Goal: Task Accomplishment & Management: Manage account settings

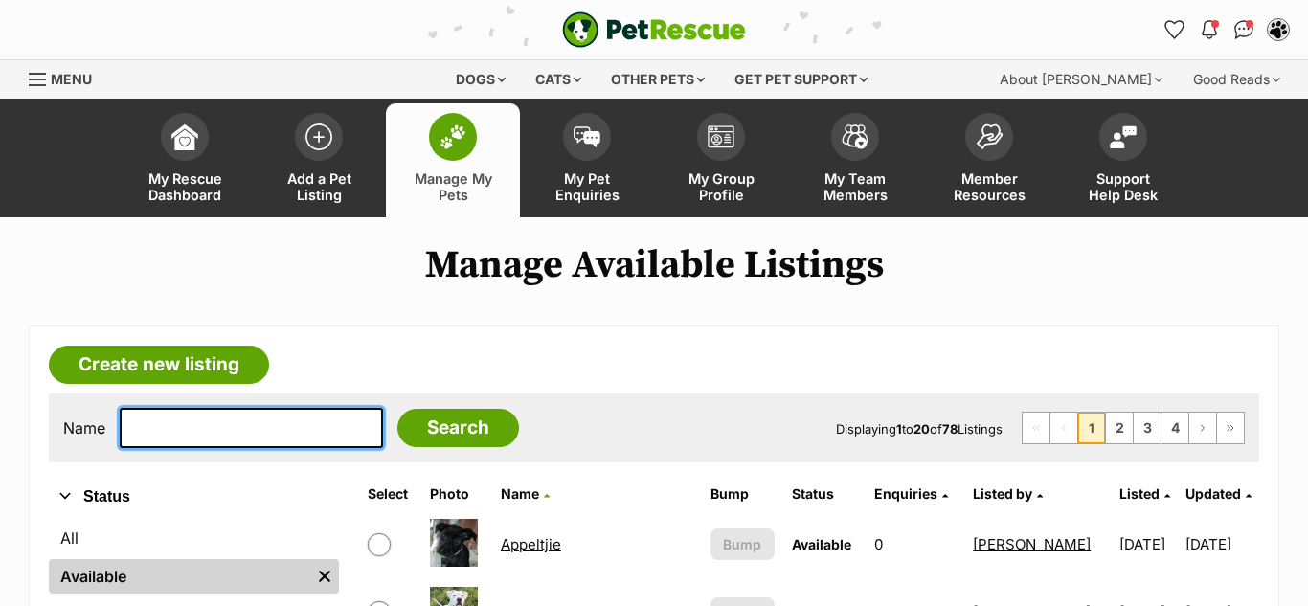
click at [156, 436] on input "text" at bounding box center [251, 428] width 263 height 40
type input "[PERSON_NAME]"
click at [397, 409] on input "Search" at bounding box center [458, 428] width 122 height 38
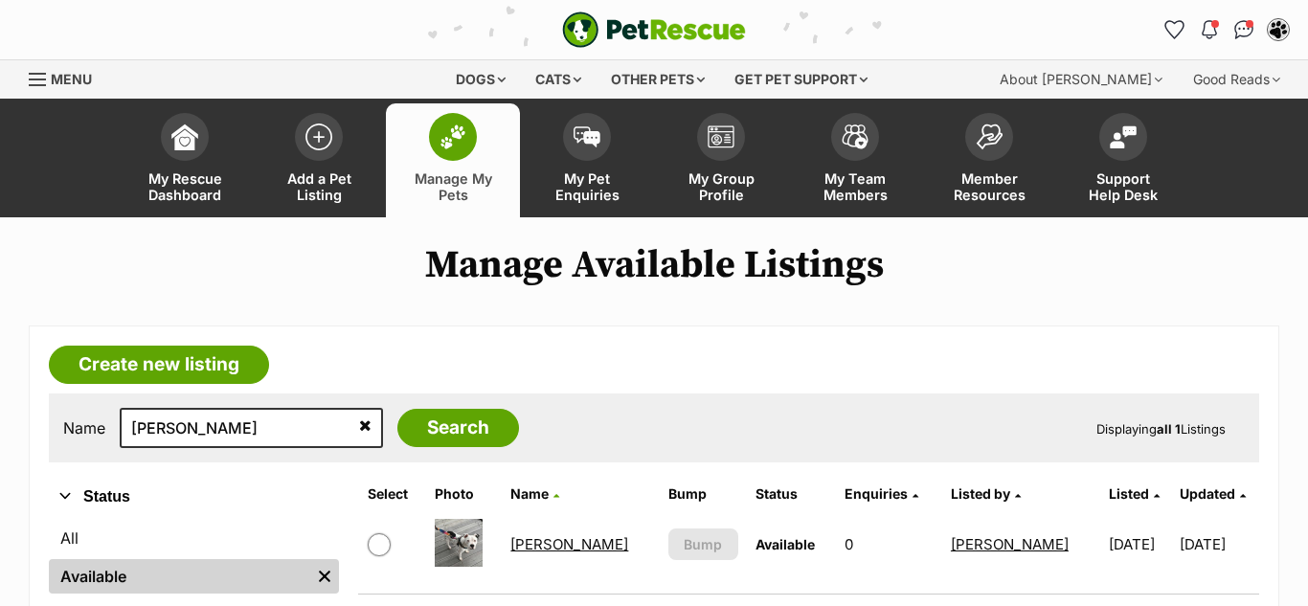
click at [543, 545] on link "[PERSON_NAME]" at bounding box center [569, 544] width 118 height 18
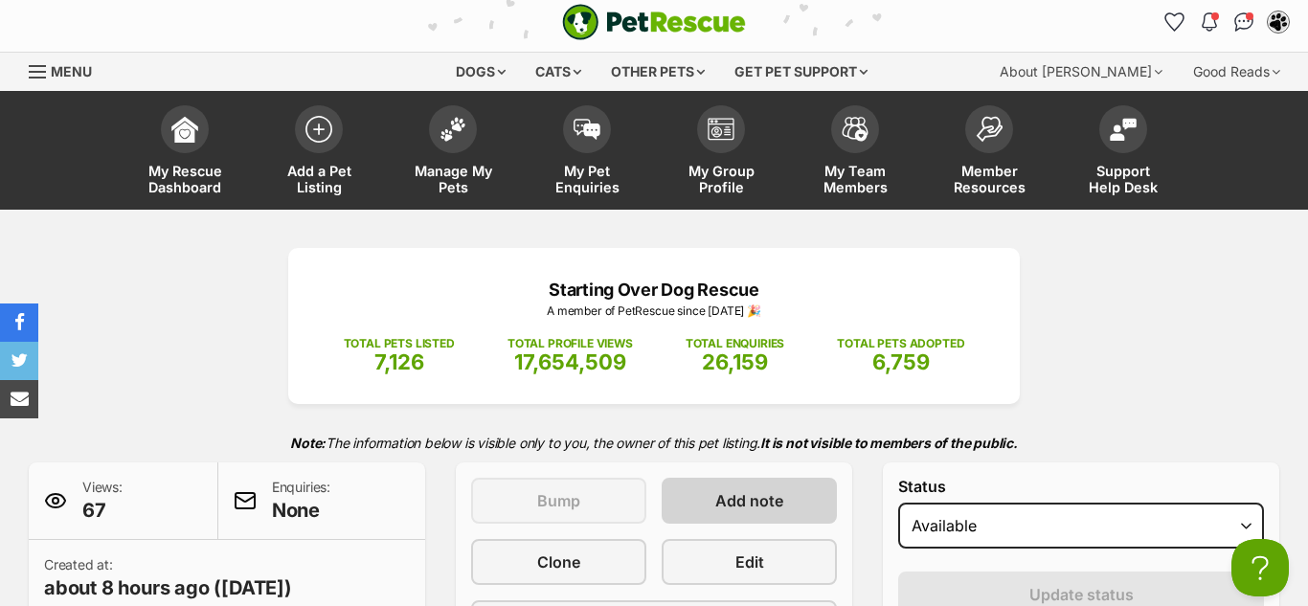
scroll to position [10, 0]
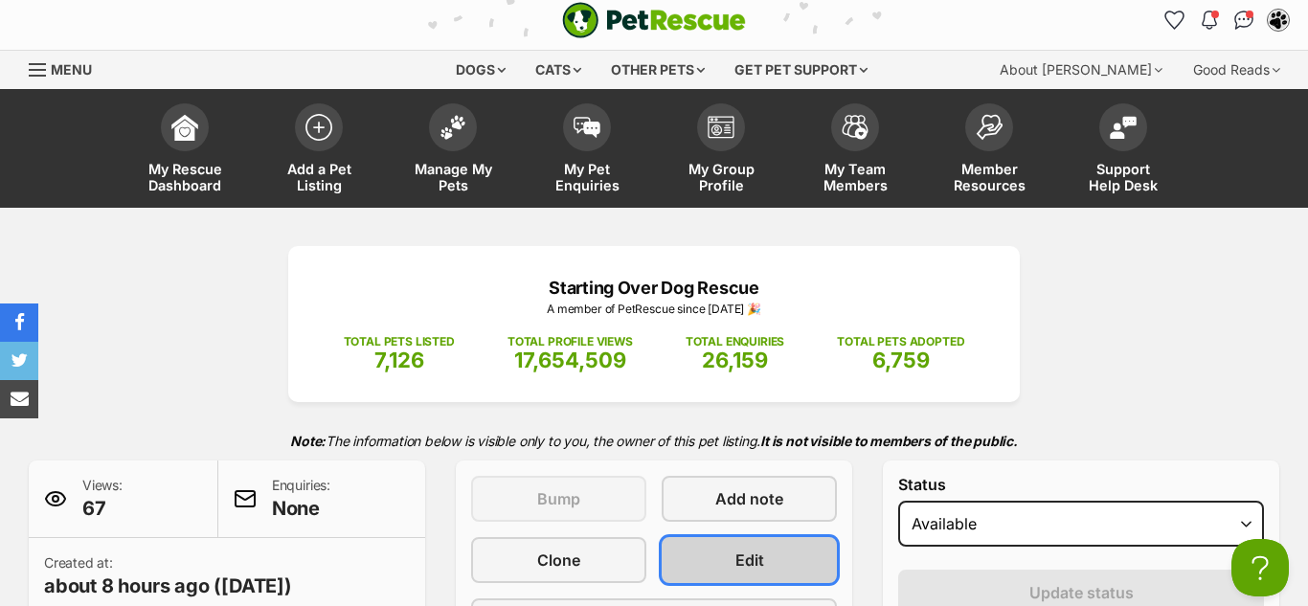
click at [754, 567] on span "Edit" at bounding box center [749, 560] width 29 height 23
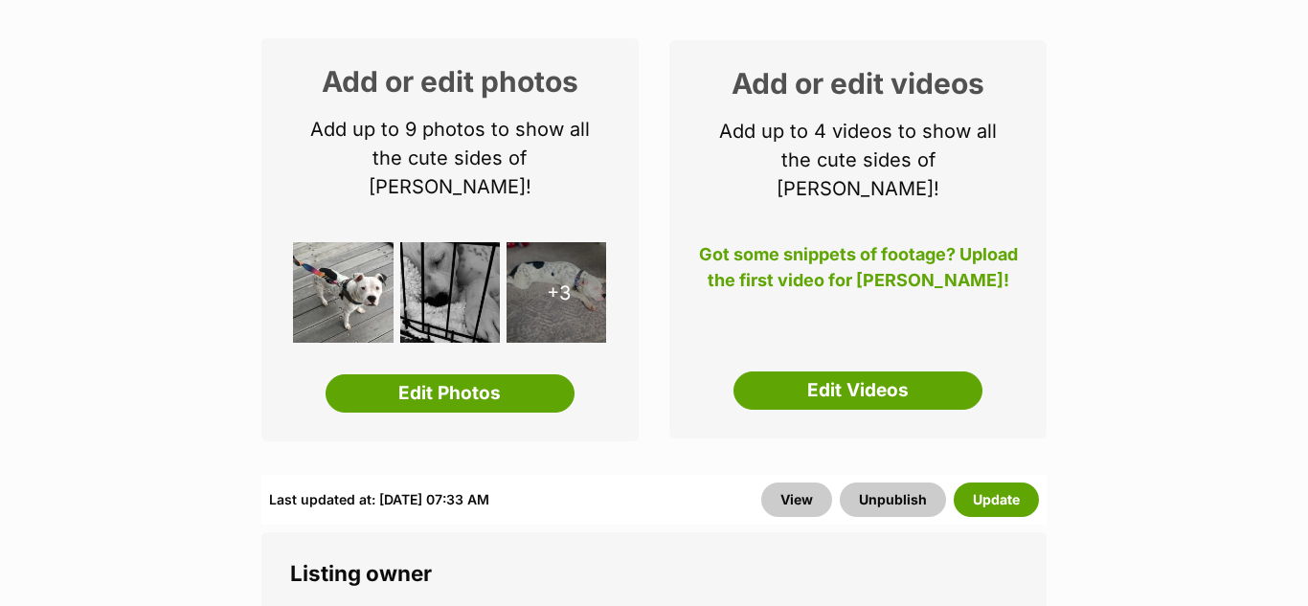
scroll to position [296, 0]
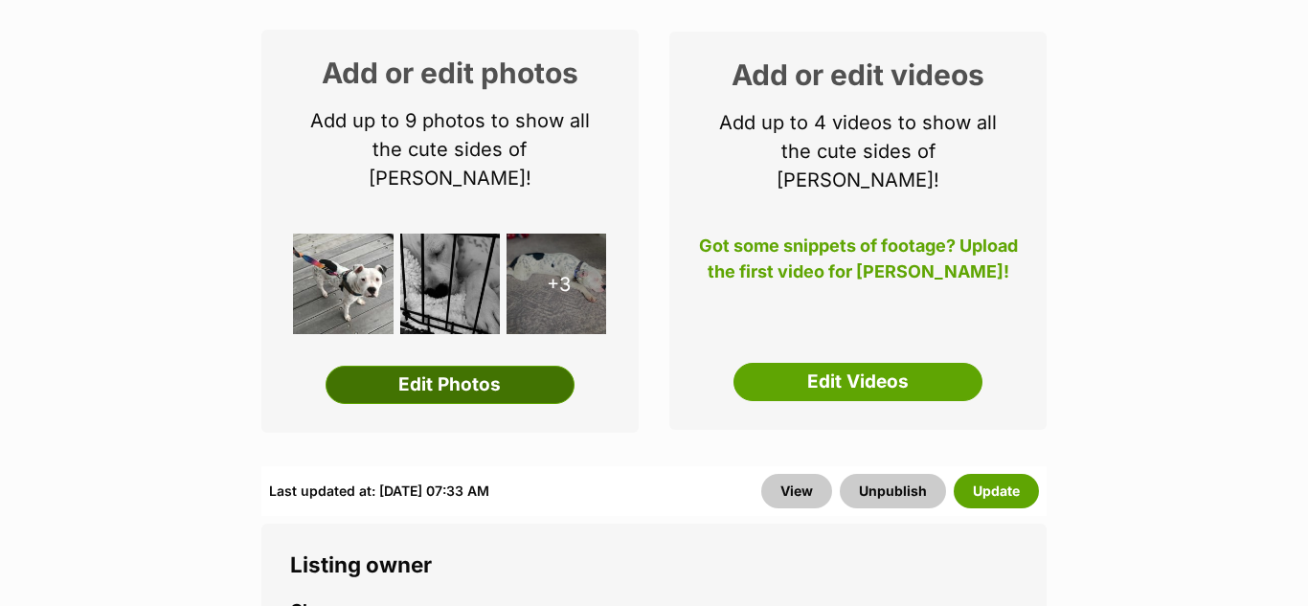
click at [416, 366] on link "Edit Photos" at bounding box center [450, 385] width 249 height 38
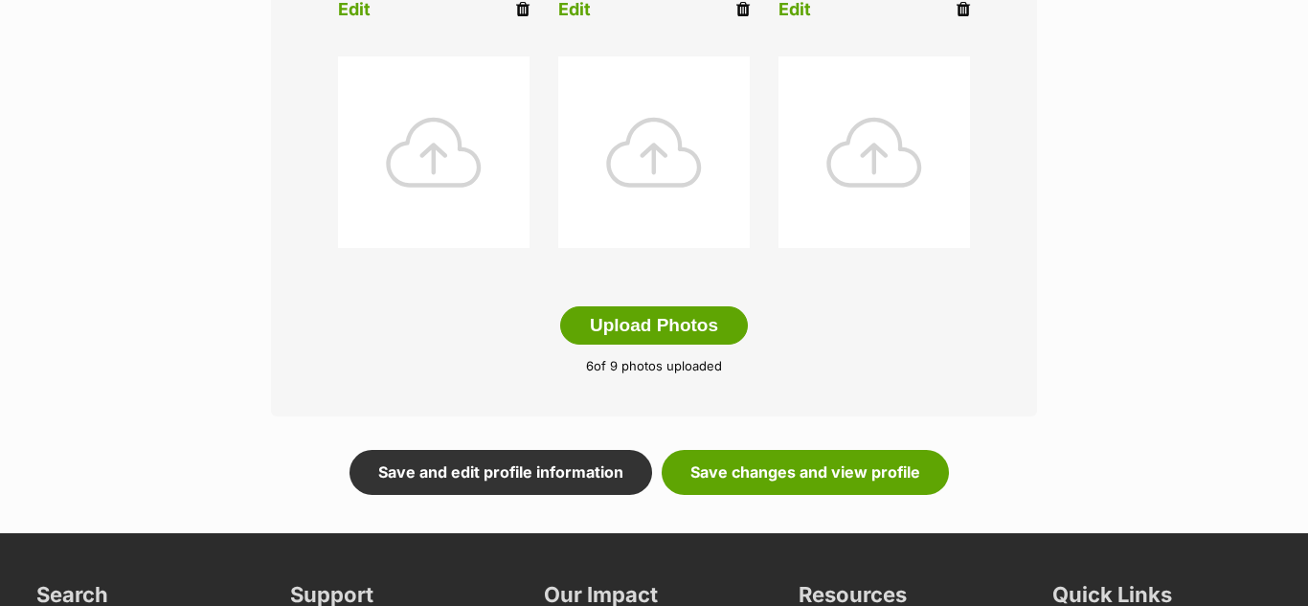
scroll to position [987, 0]
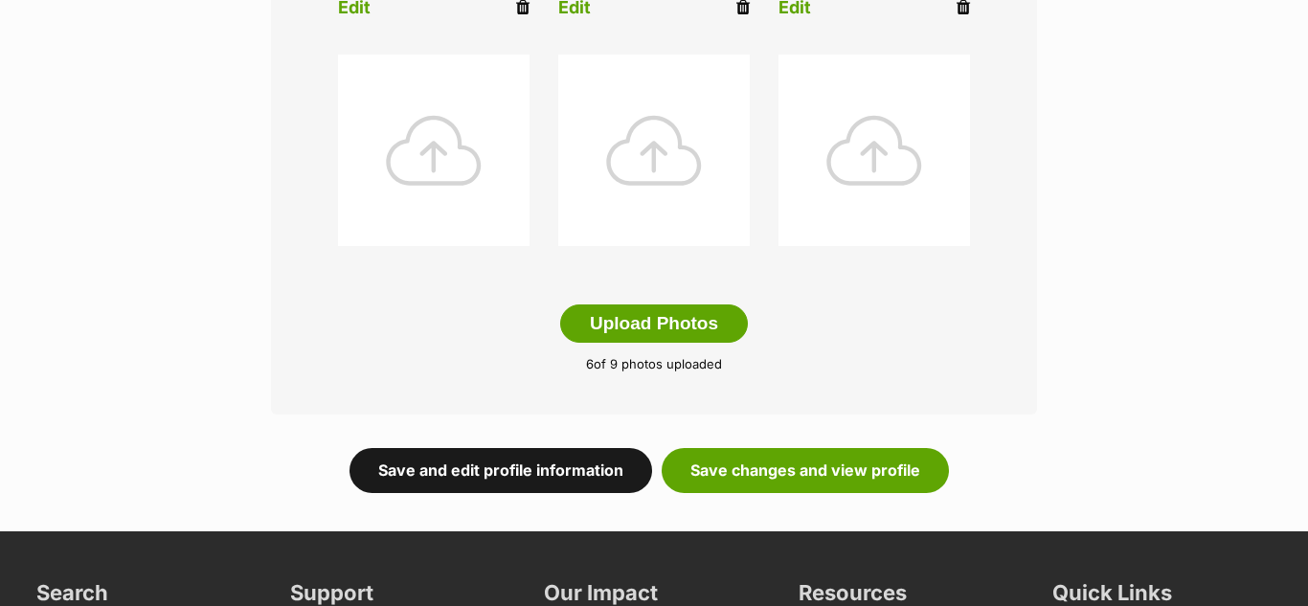
click at [502, 473] on link "Save and edit profile information" at bounding box center [501, 470] width 303 height 44
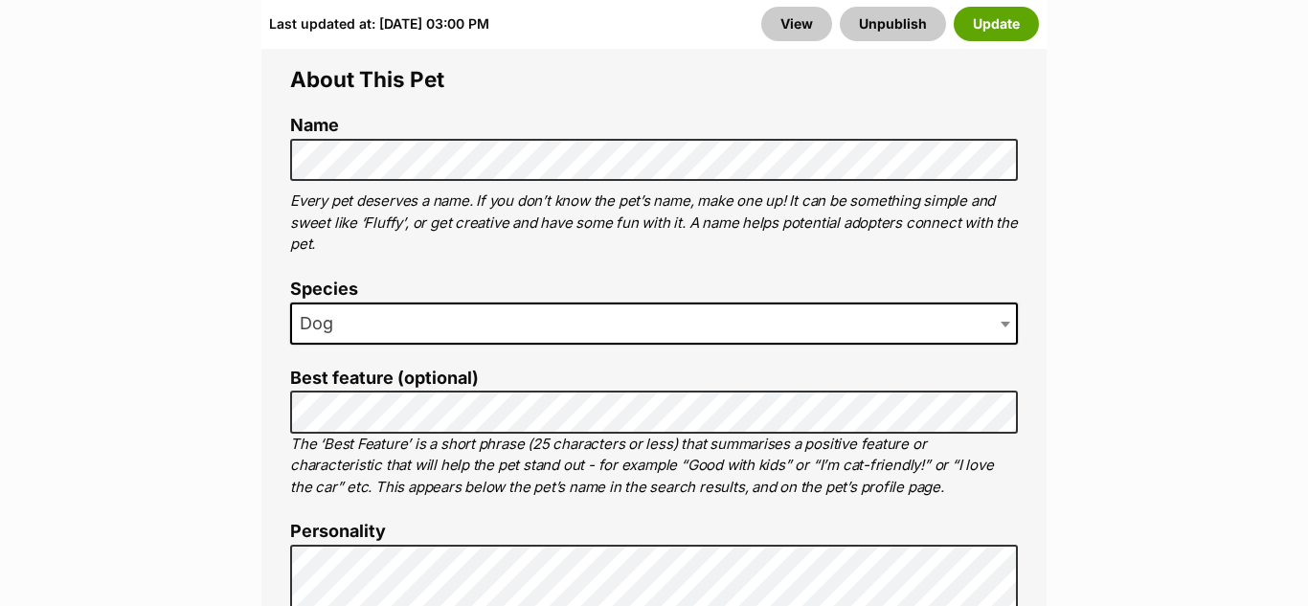
scroll to position [1143, 0]
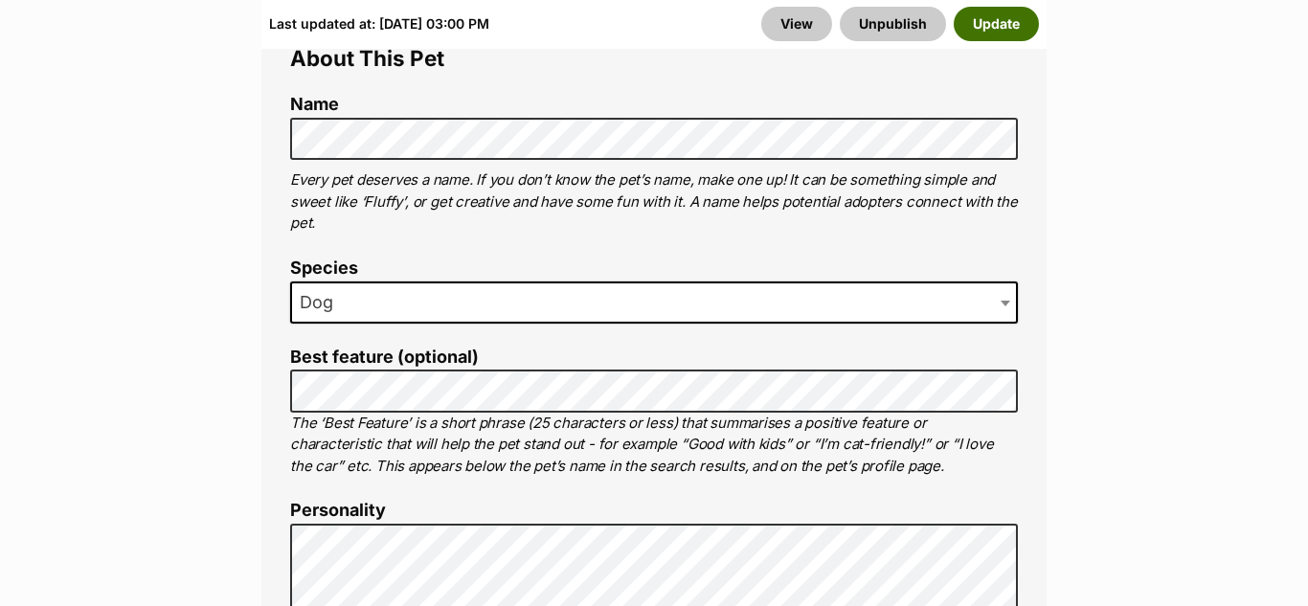
click at [1002, 29] on button "Update" at bounding box center [996, 24] width 85 height 34
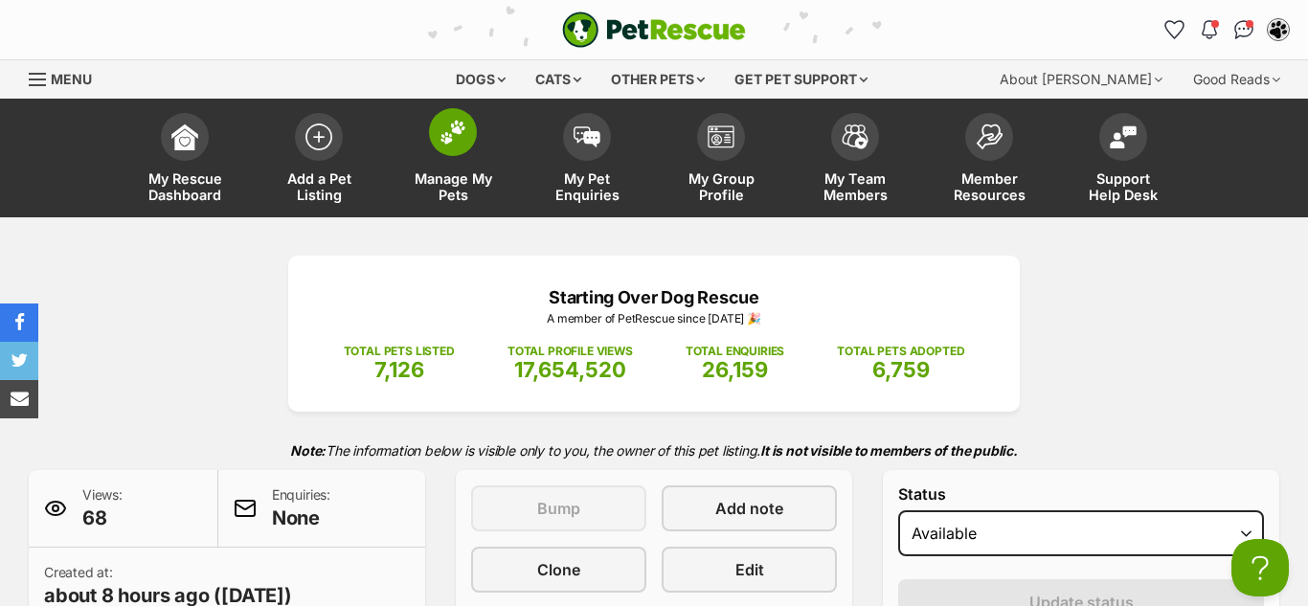
click at [441, 147] on span at bounding box center [453, 132] width 48 height 48
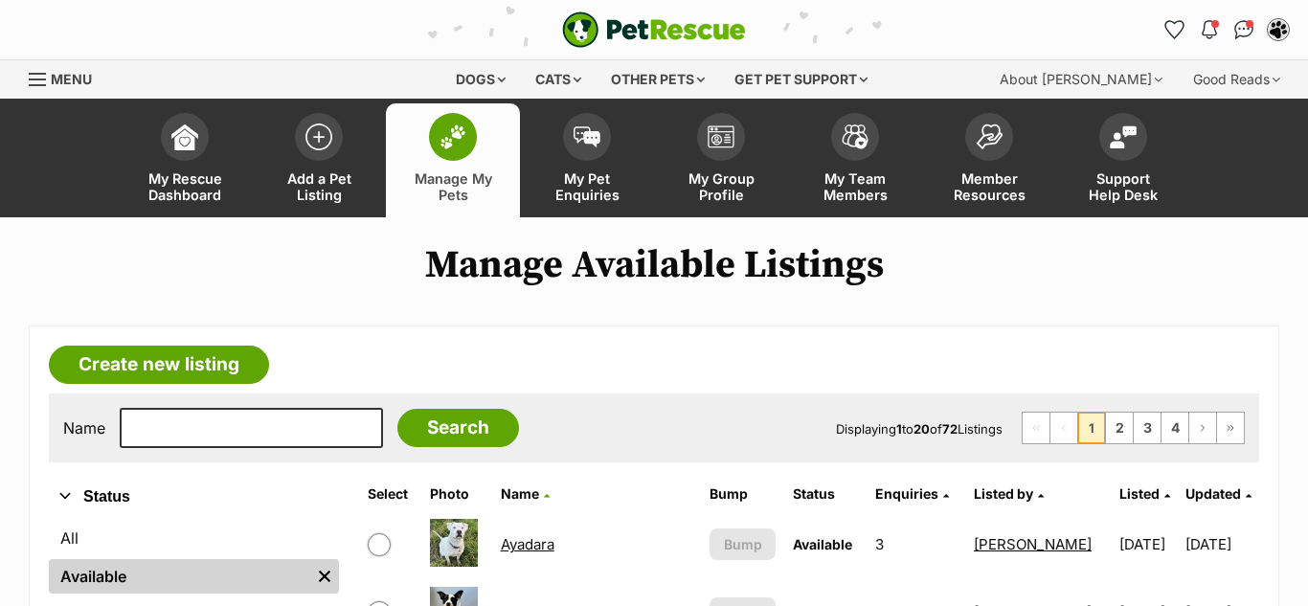
click at [1281, 271] on h1 "Manage Available Listings" at bounding box center [654, 265] width 1308 height 44
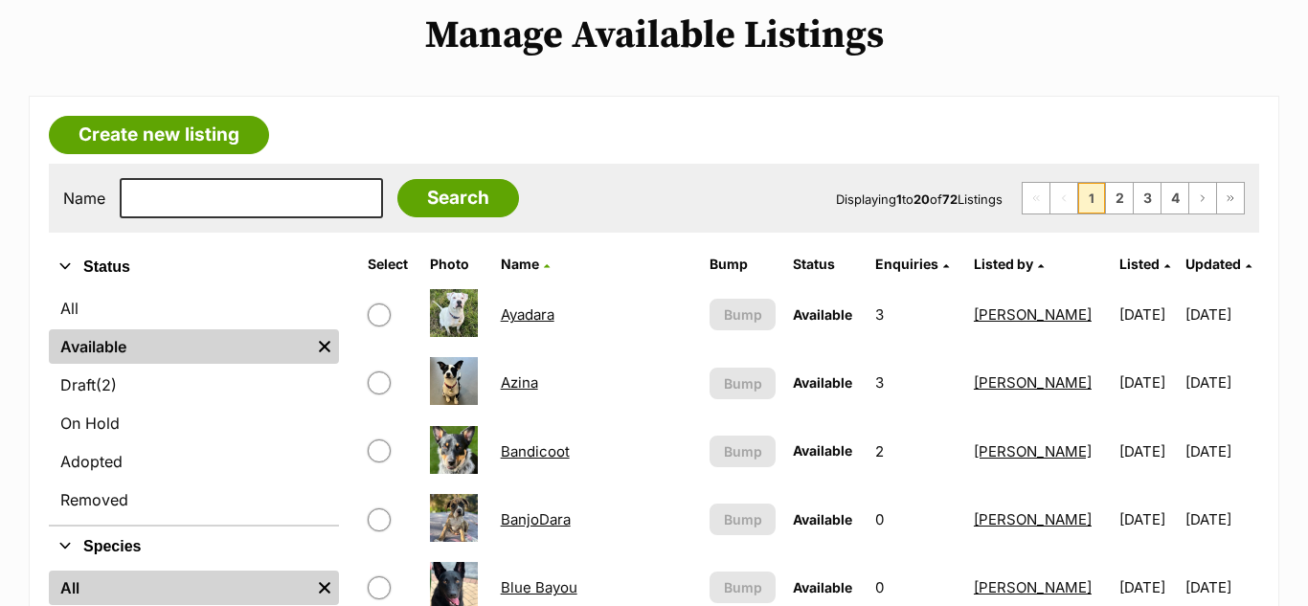
scroll to position [235, 0]
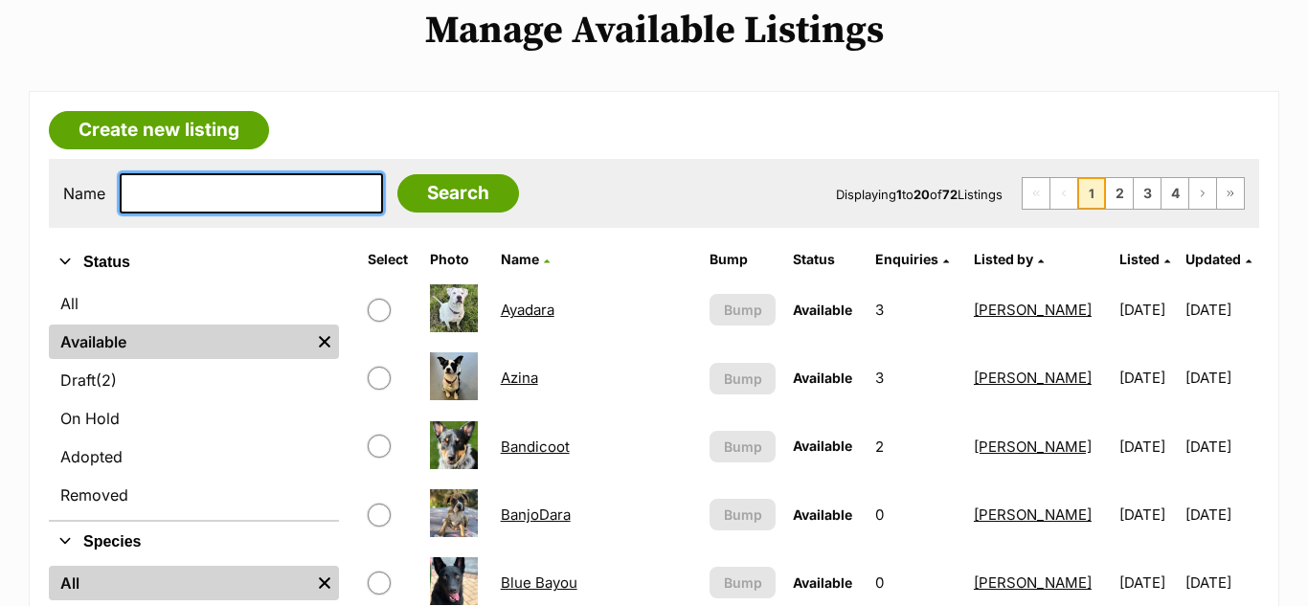
click at [168, 190] on input "text" at bounding box center [251, 193] width 263 height 40
type input "Kernda"
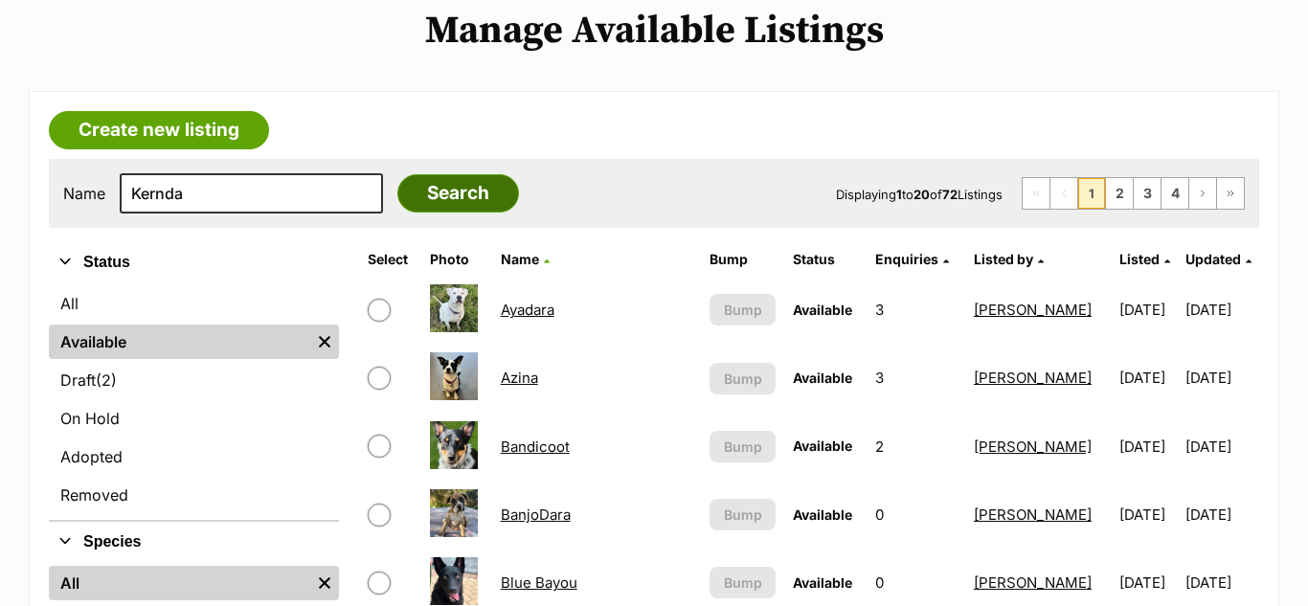
click at [457, 204] on input "Search" at bounding box center [458, 193] width 122 height 38
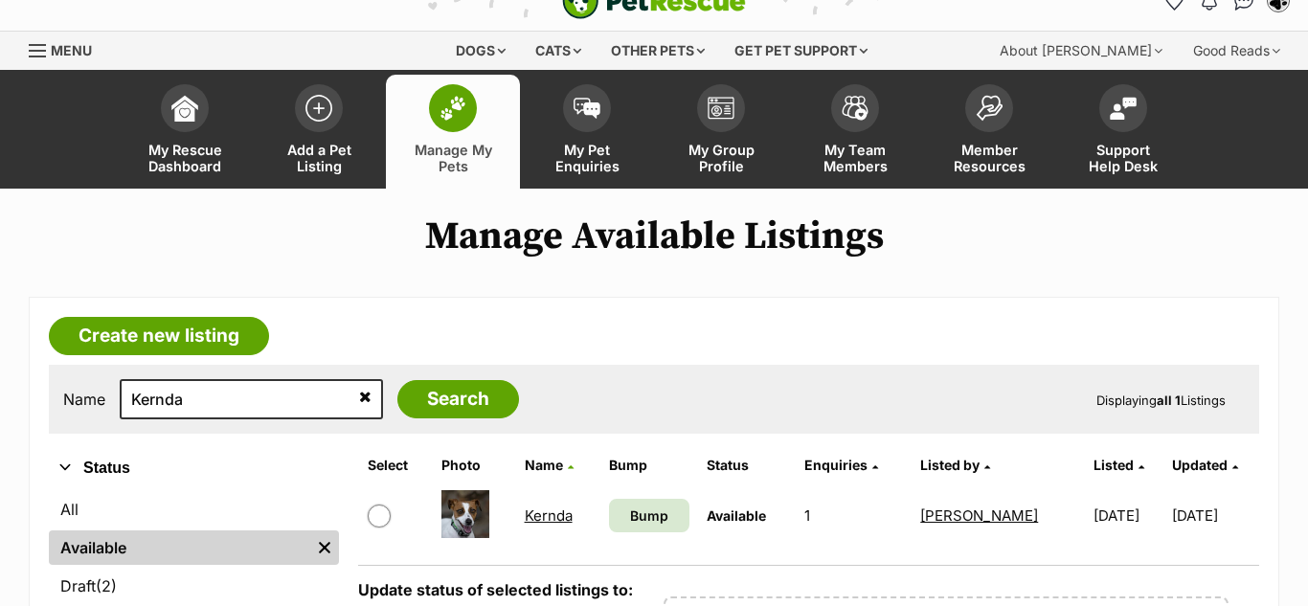
scroll to position [30, 0]
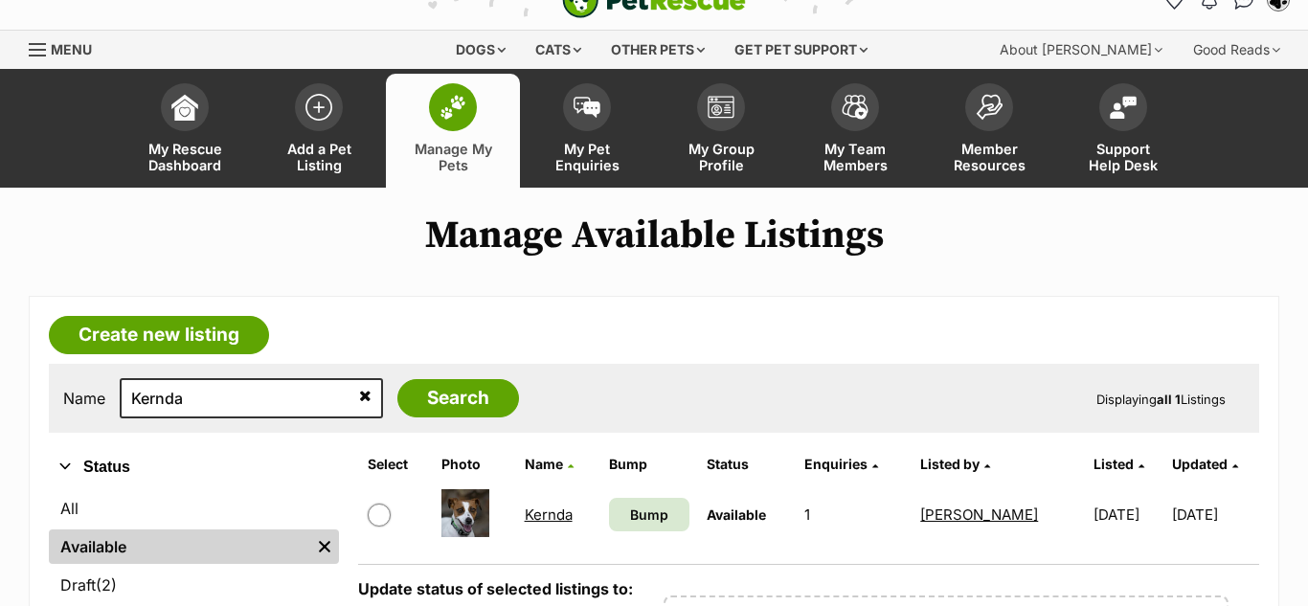
click at [544, 515] on link "Kernda" at bounding box center [549, 515] width 48 height 18
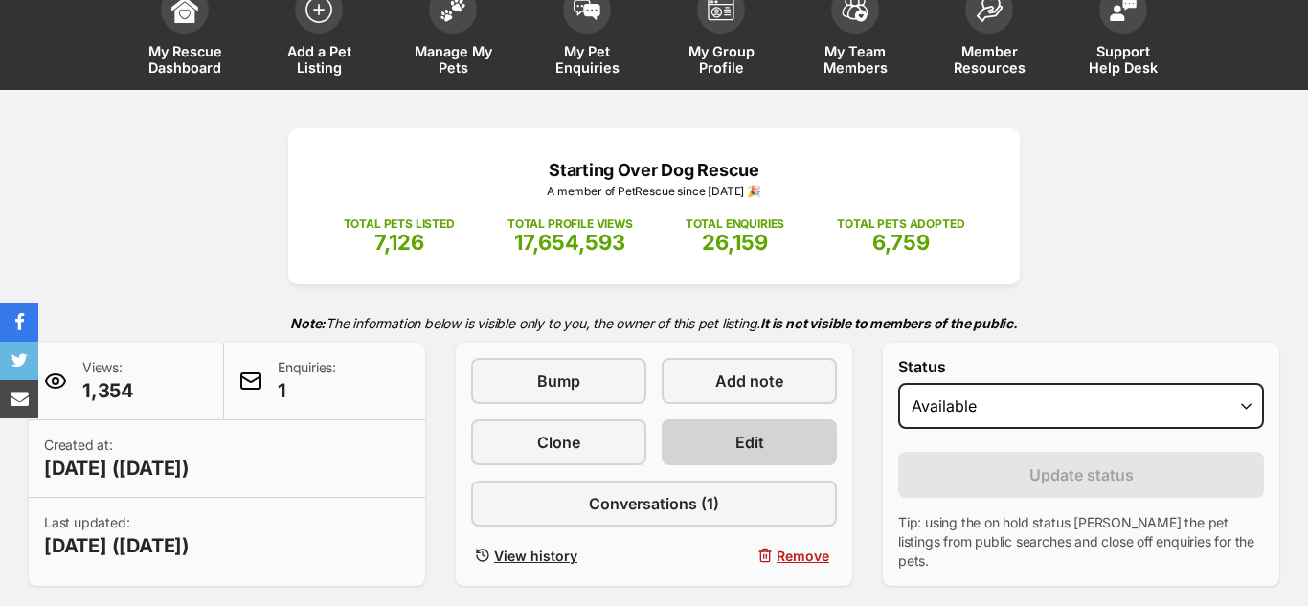
scroll to position [130, 0]
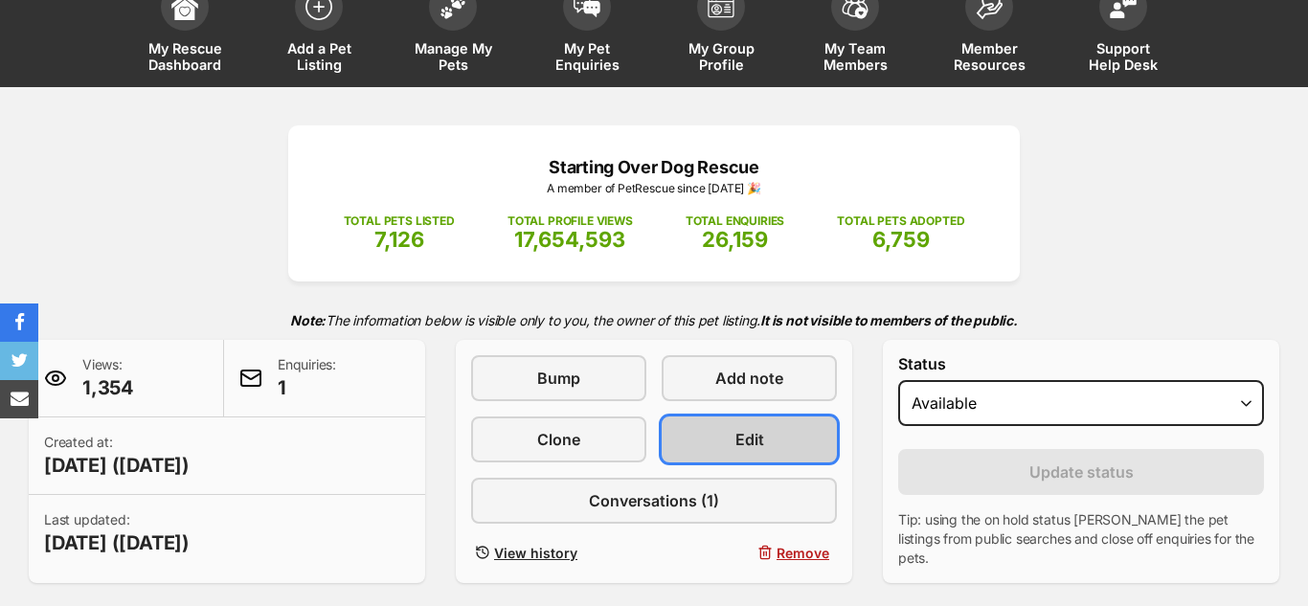
click at [740, 440] on span "Edit" at bounding box center [749, 439] width 29 height 23
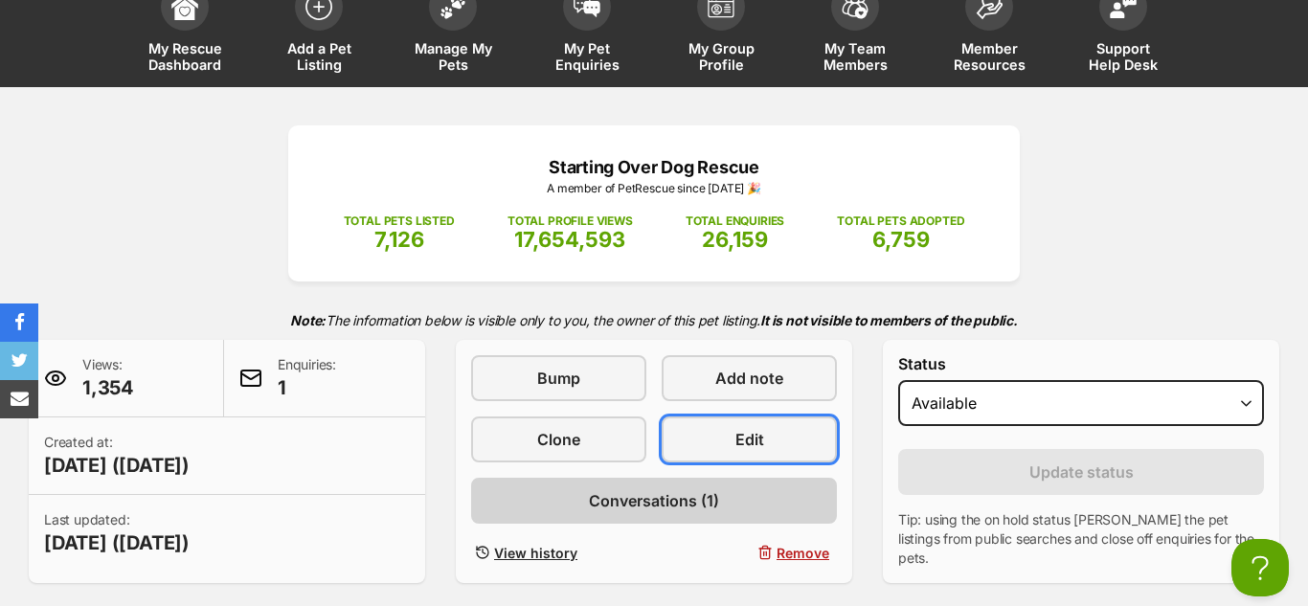
scroll to position [0, 0]
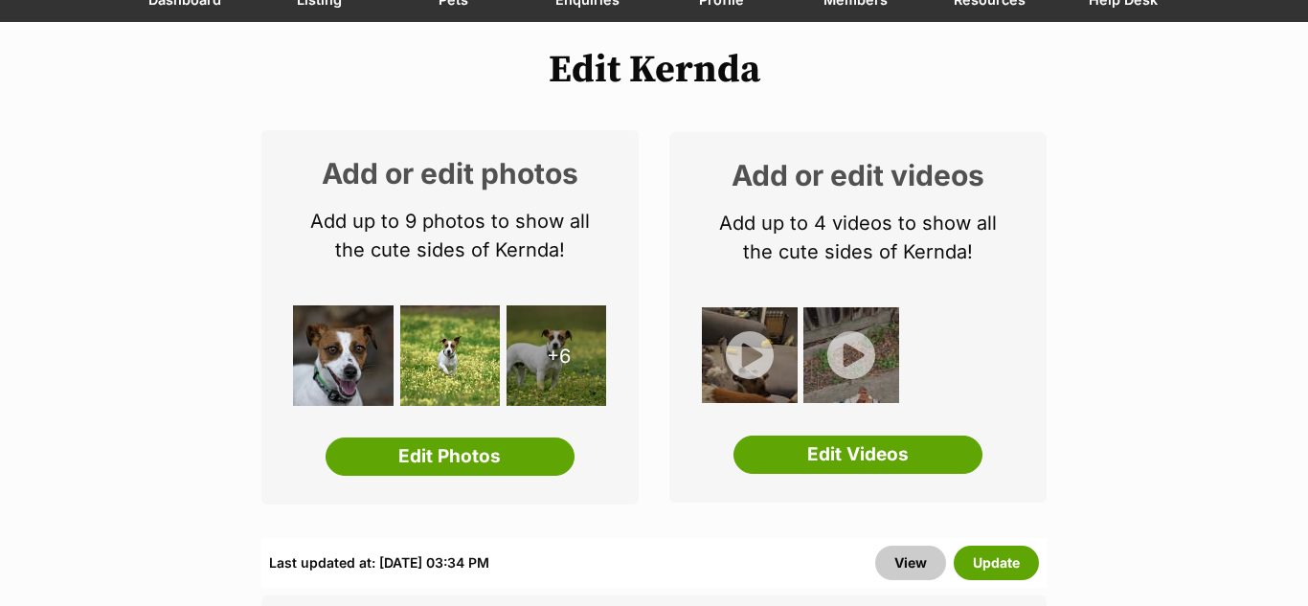
scroll to position [198, 0]
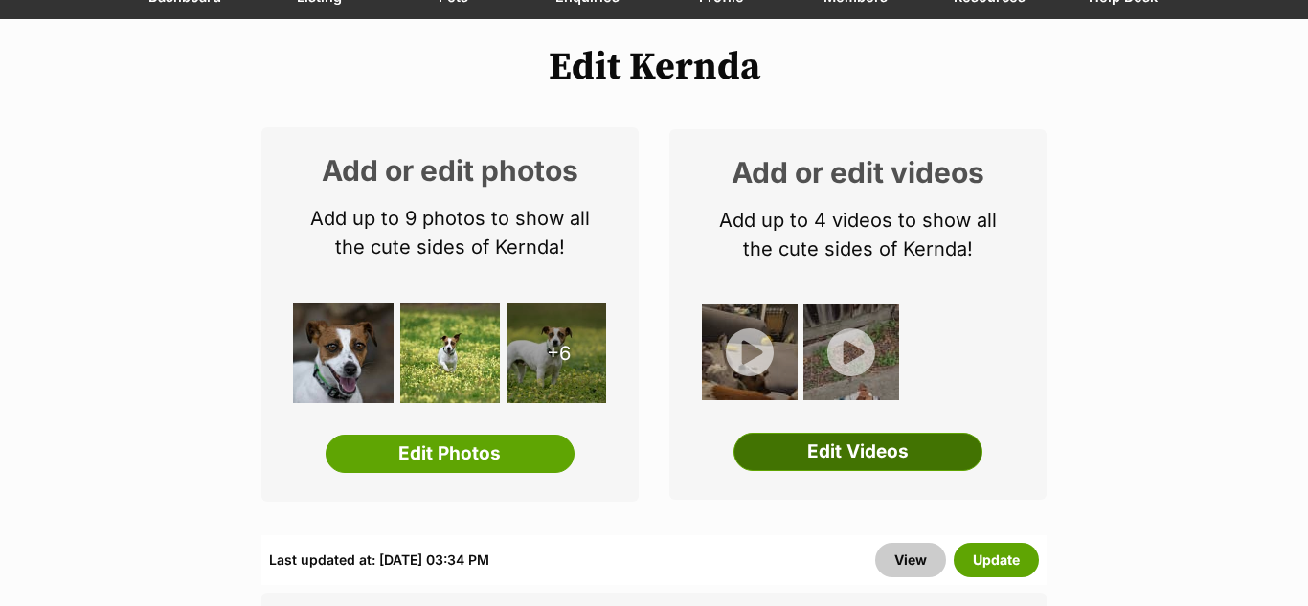
click at [871, 446] on link "Edit Videos" at bounding box center [858, 452] width 249 height 38
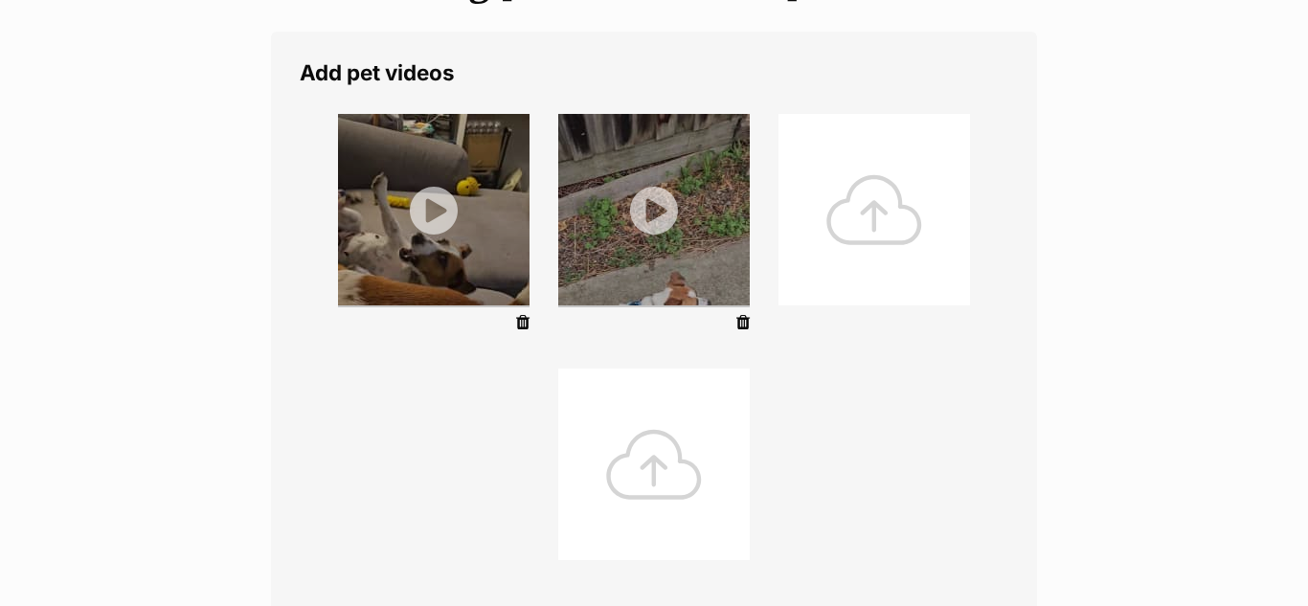
scroll to position [307, 0]
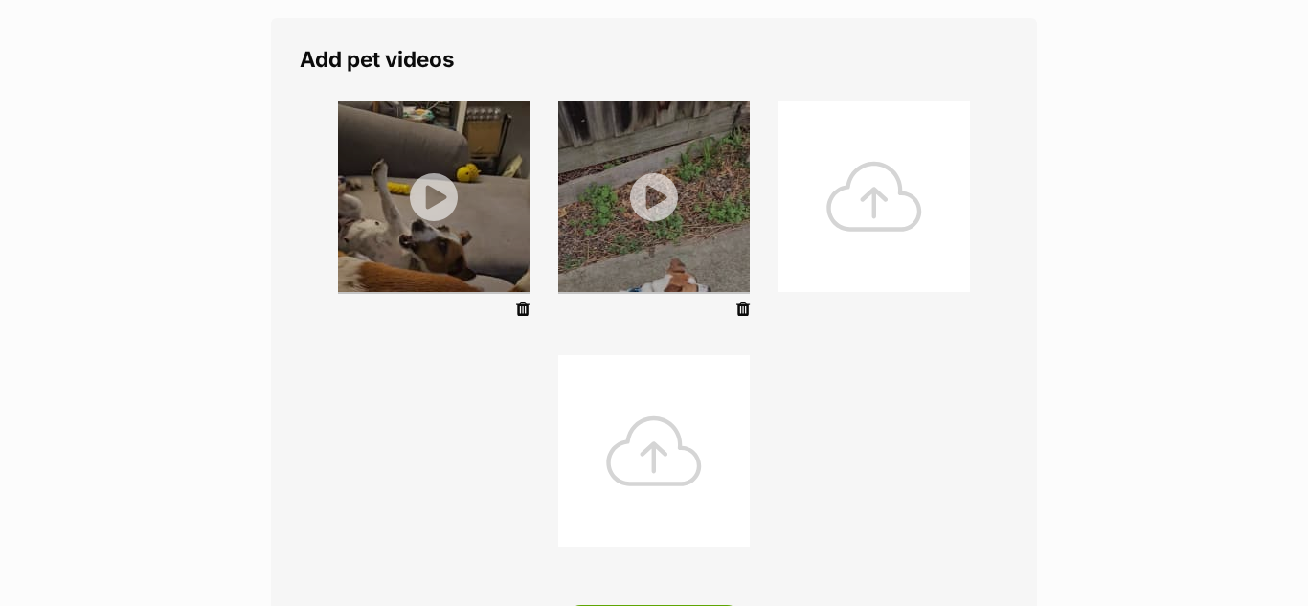
click at [830, 132] on div at bounding box center [875, 197] width 192 height 192
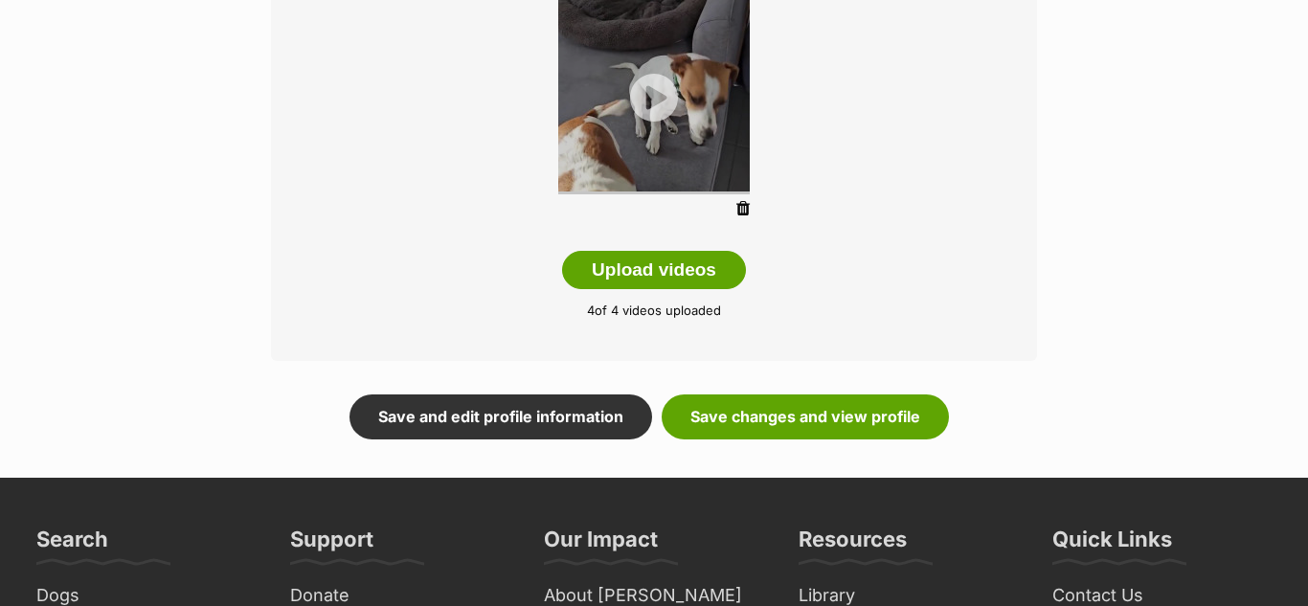
scroll to position [694, 0]
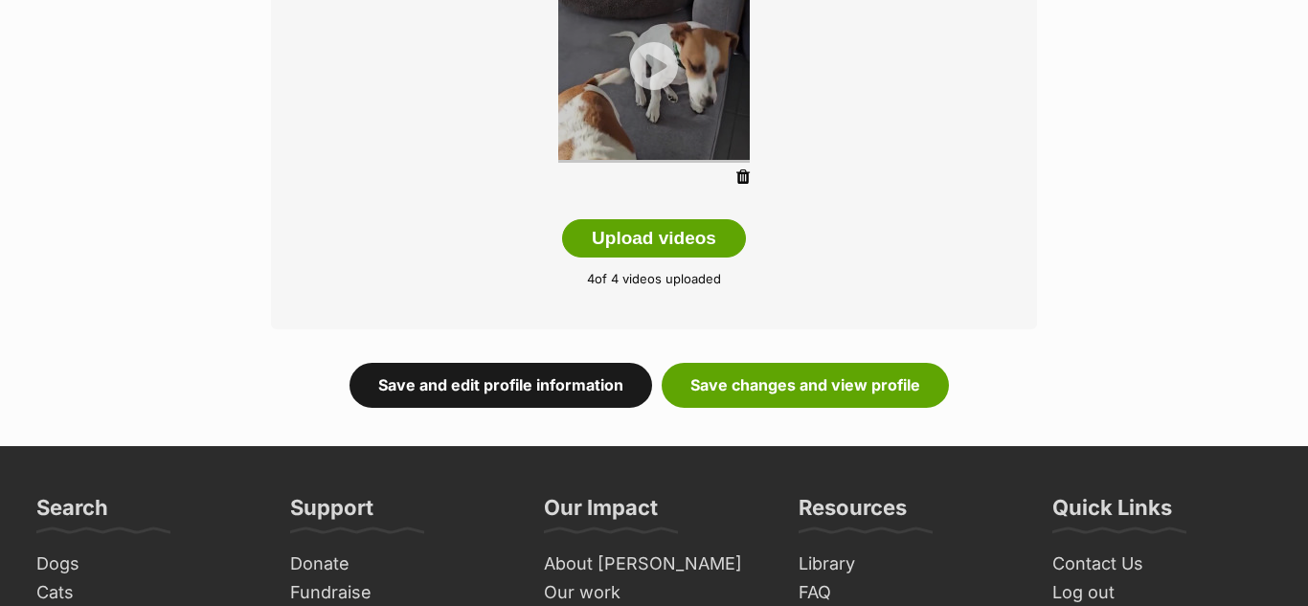
click at [502, 392] on link "Save and edit profile information" at bounding box center [501, 385] width 303 height 44
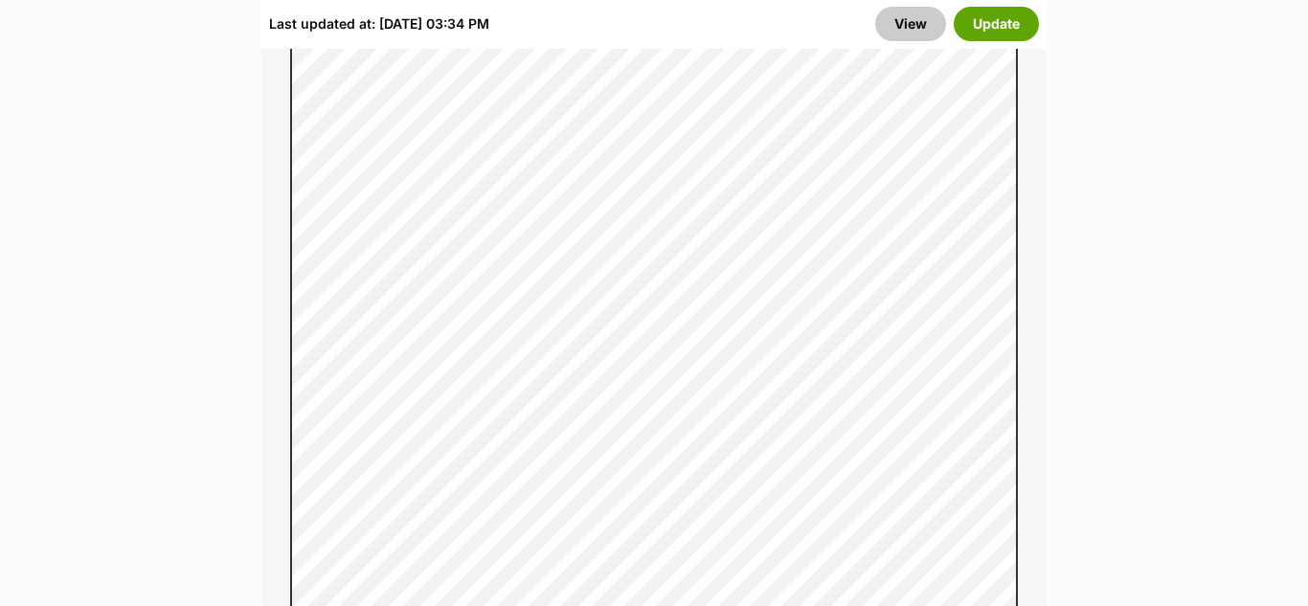
scroll to position [1803, 0]
click at [1000, 26] on button "Update" at bounding box center [996, 24] width 85 height 34
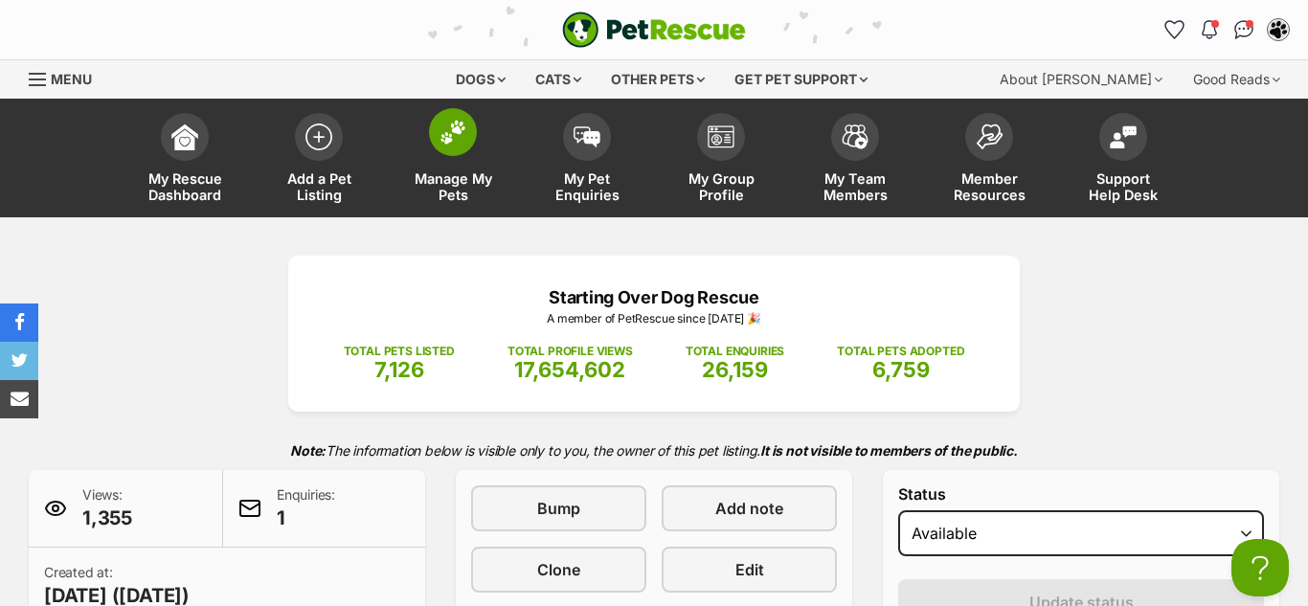
click at [449, 130] on img at bounding box center [453, 132] width 27 height 25
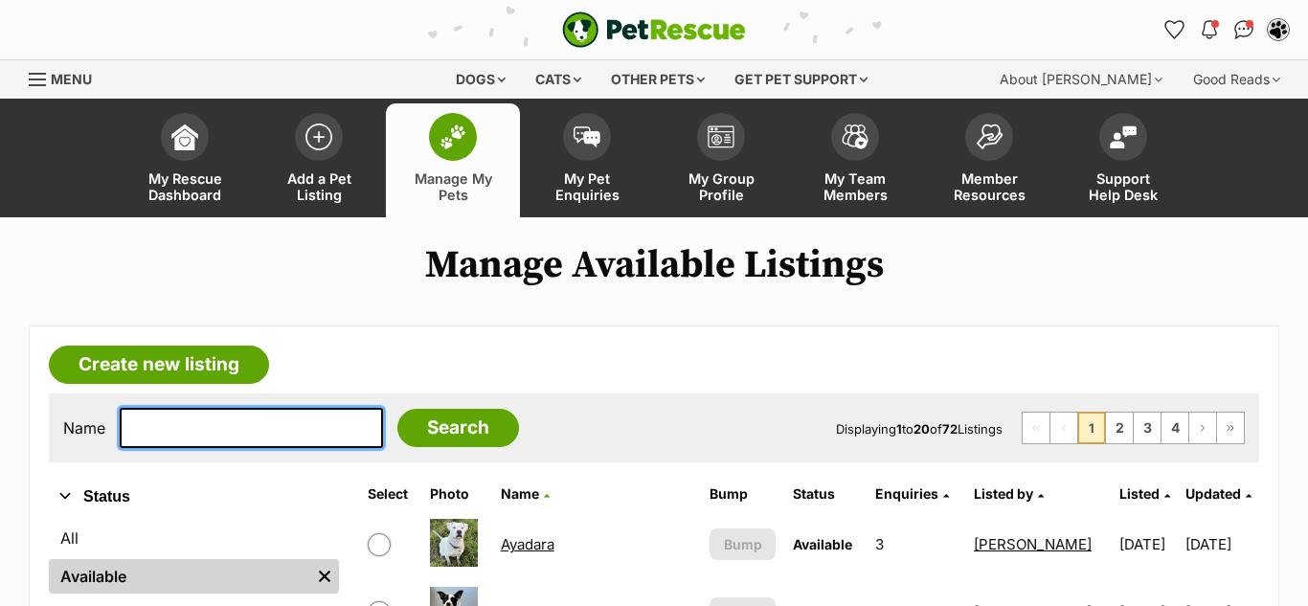
click at [208, 427] on input "text" at bounding box center [251, 428] width 263 height 40
type input "jasari"
click at [397, 409] on input "Search" at bounding box center [458, 428] width 122 height 38
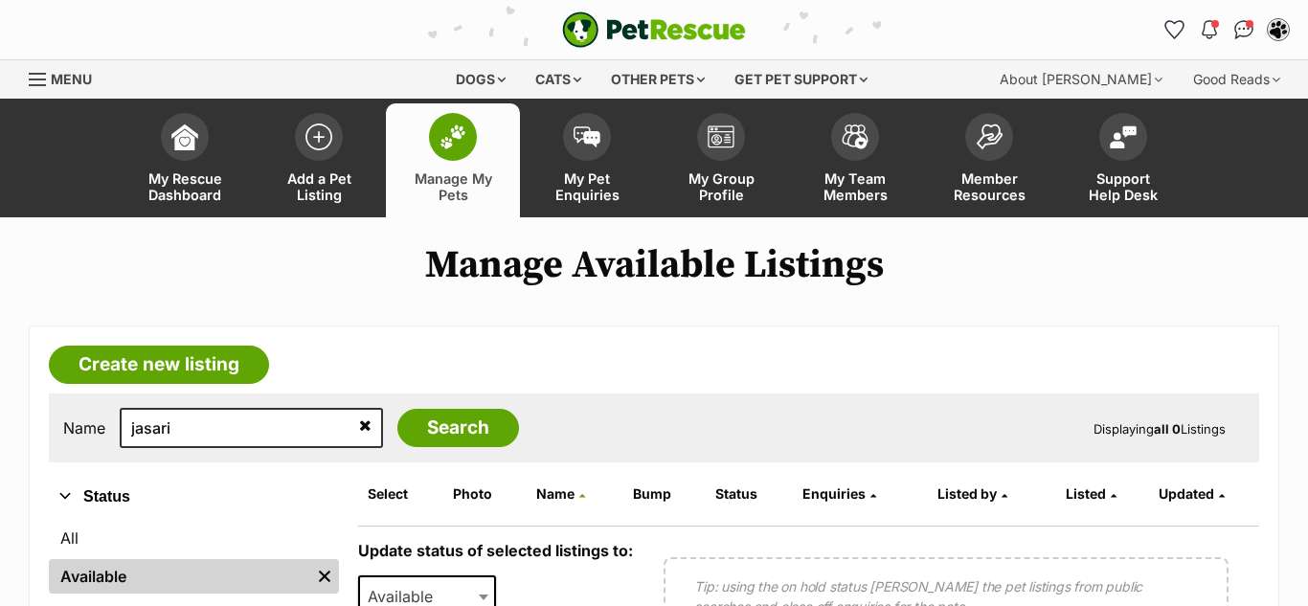
click at [480, 147] on link "Manage My Pets" at bounding box center [453, 160] width 134 height 114
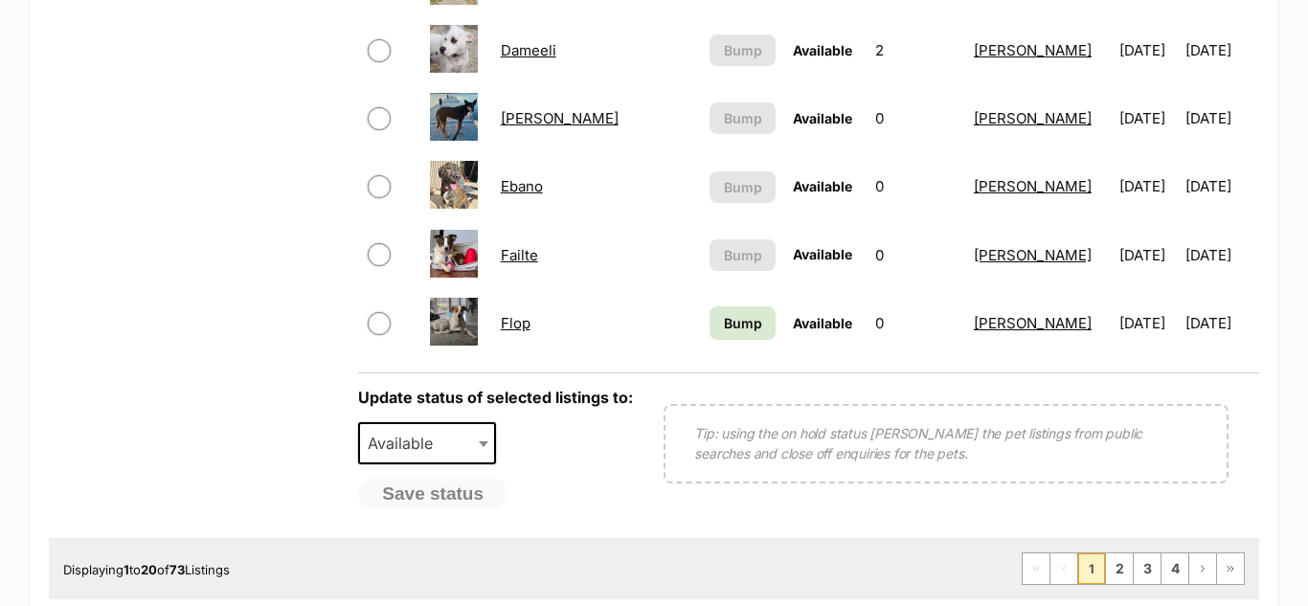
scroll to position [1509, 0]
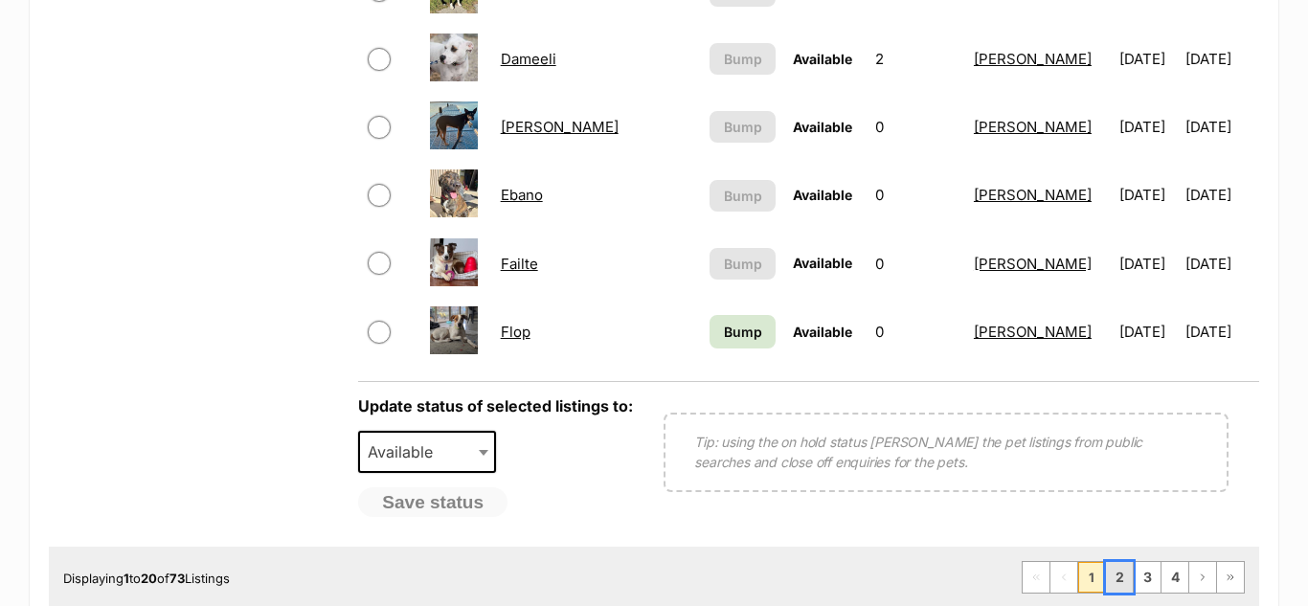
click at [1122, 589] on link "2" at bounding box center [1119, 577] width 27 height 31
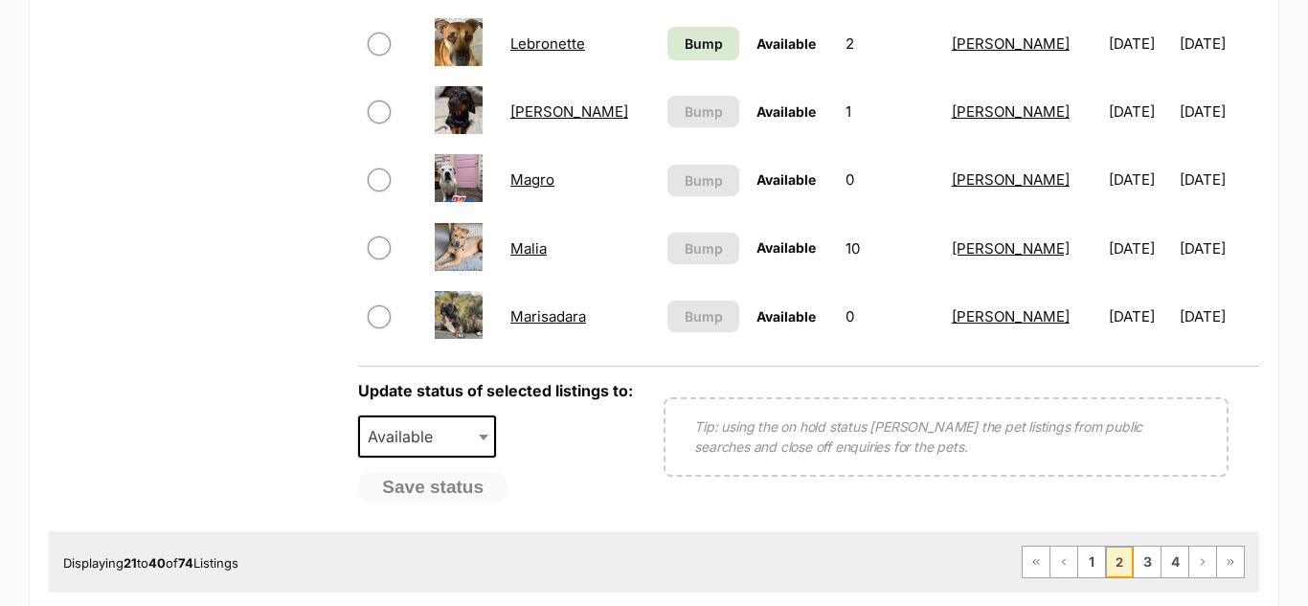
scroll to position [1528, 0]
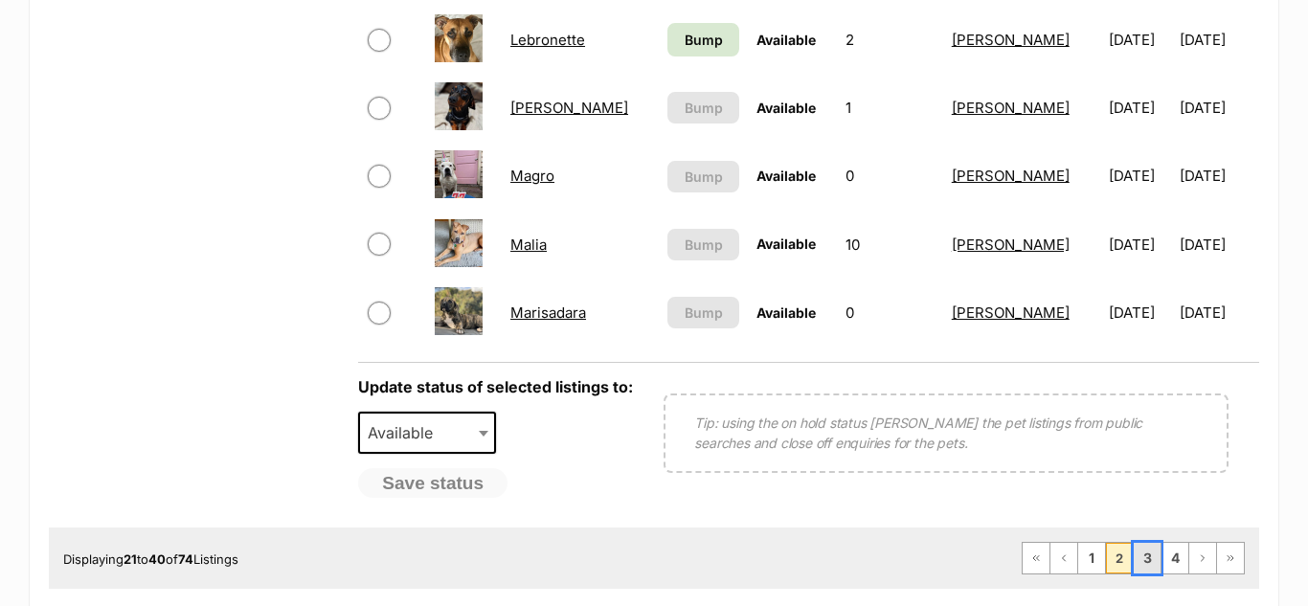
click at [1144, 565] on link "3" at bounding box center [1147, 558] width 27 height 31
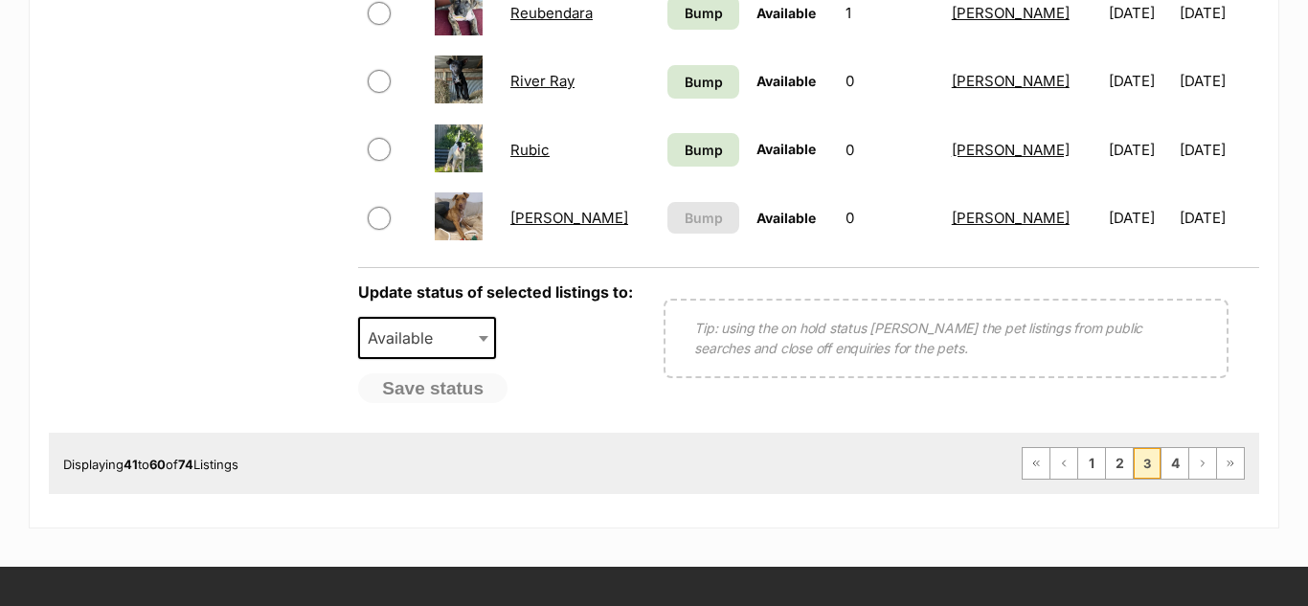
scroll to position [1637, 0]
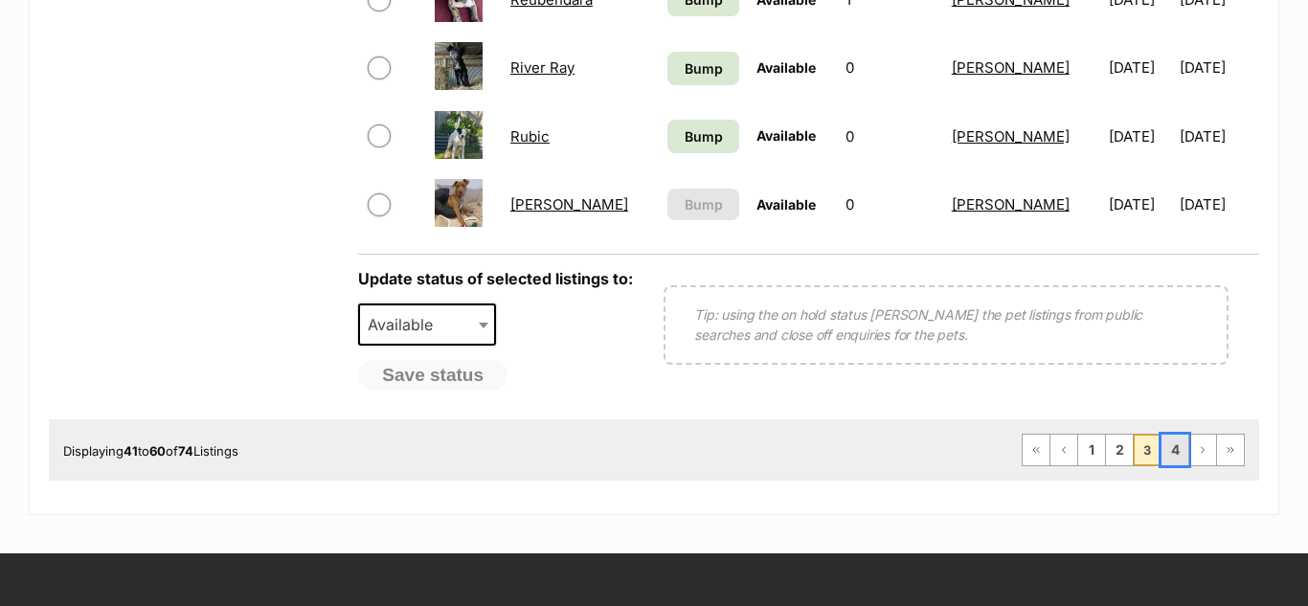
click at [1171, 456] on link "4" at bounding box center [1175, 450] width 27 height 31
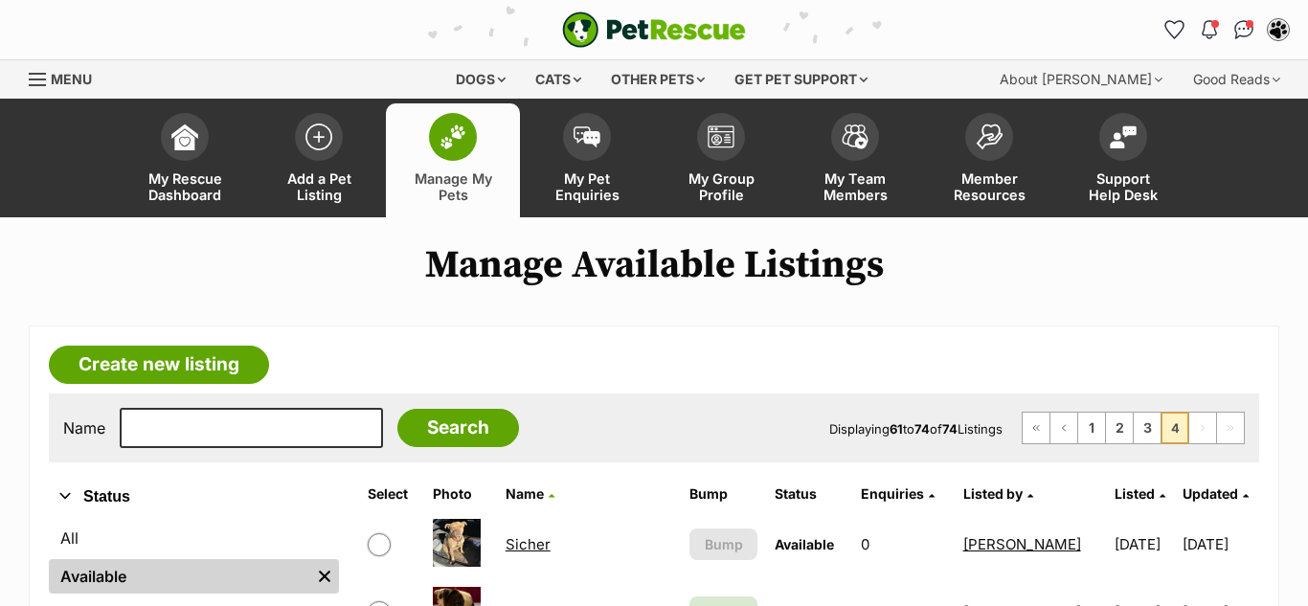
click at [463, 155] on span at bounding box center [453, 137] width 48 height 48
